Goal: Task Accomplishment & Management: Complete application form

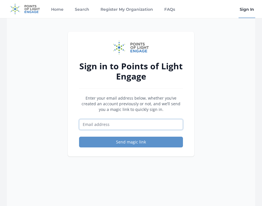
click at [122, 120] on input "Email address" at bounding box center [131, 124] width 104 height 11
type input "[EMAIL_ADDRESS][DOMAIN_NAME]"
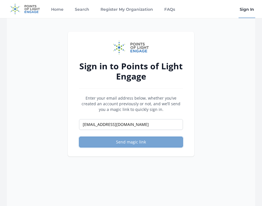
click at [124, 145] on button "Send magic link" at bounding box center [131, 141] width 104 height 11
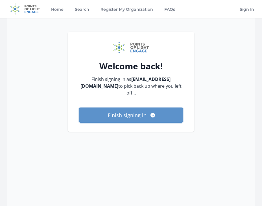
click at [142, 110] on button "Finish signing in" at bounding box center [131, 114] width 104 height 15
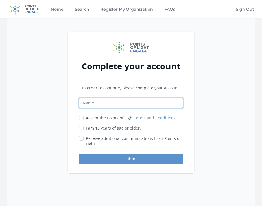
click at [102, 105] on input "Name" at bounding box center [131, 102] width 104 height 11
type input "[PERSON_NAME]"
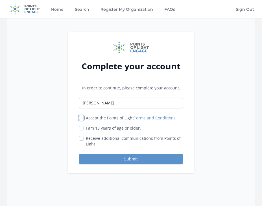
click at [82, 118] on input "Accept the Points of Light Terms and Conditions" at bounding box center [81, 118] width 5 height 5
checkbox input "true"
click at [82, 129] on input "I am 13 years of age or older." at bounding box center [81, 128] width 5 height 5
checkbox input "true"
click at [82, 139] on input "Receive additional communications from Points of Light" at bounding box center [81, 138] width 5 height 5
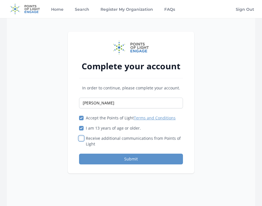
checkbox input "true"
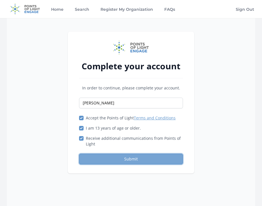
click at [117, 161] on button "Submit" at bounding box center [131, 158] width 104 height 11
